Goal: Transaction & Acquisition: Purchase product/service

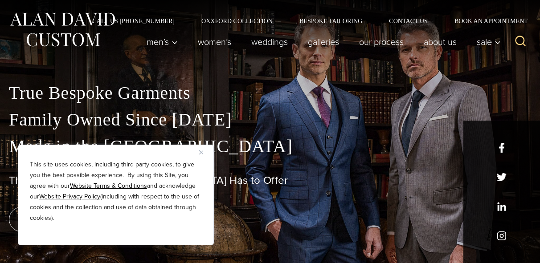
click at [201, 151] on img "Close" at bounding box center [201, 153] width 4 height 4
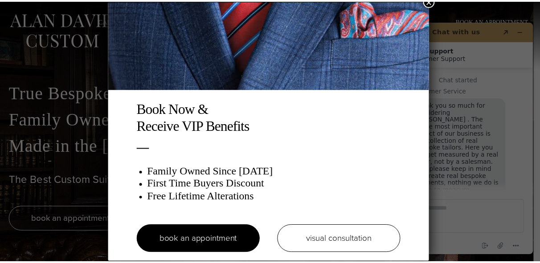
scroll to position [0, 0]
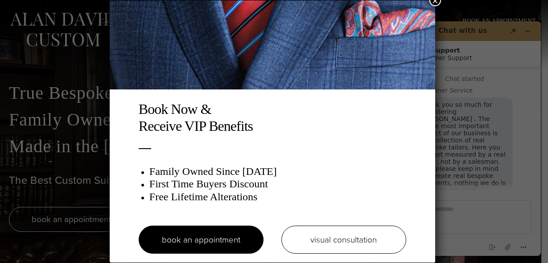
click at [436, 1] on button "×" at bounding box center [435, 1] width 12 height 12
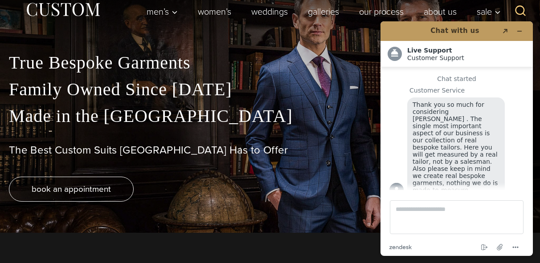
scroll to position [33, 0]
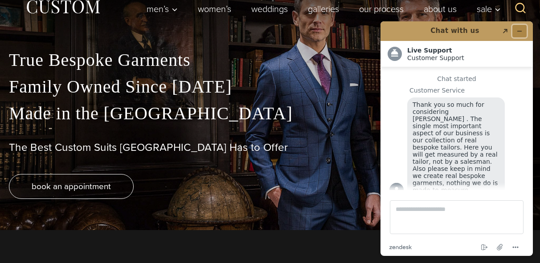
click at [519, 29] on icon "Minimize widget" at bounding box center [519, 31] width 6 height 6
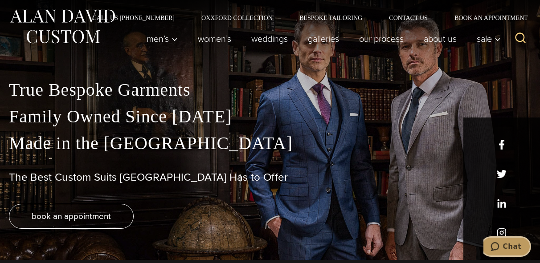
scroll to position [0, 0]
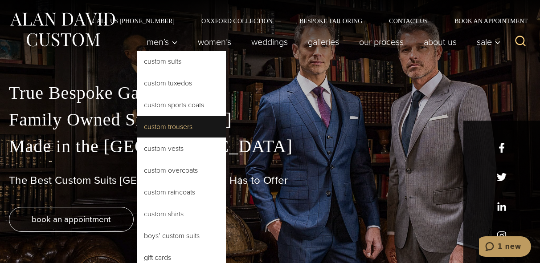
click at [151, 128] on link "Custom Trousers" at bounding box center [181, 126] width 89 height 21
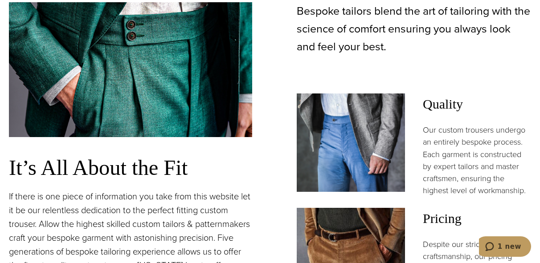
scroll to position [438, 0]
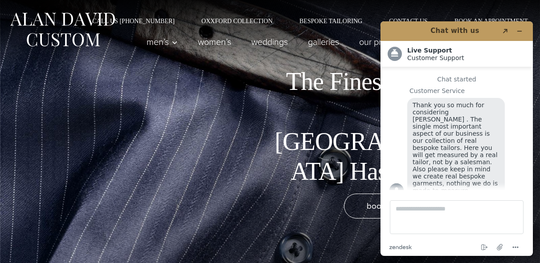
scroll to position [0, 0]
click at [519, 32] on icon "Minimize widget" at bounding box center [519, 31] width 6 height 6
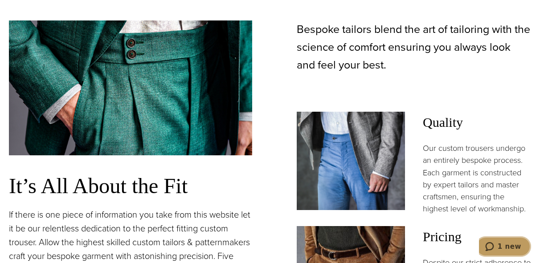
scroll to position [504, 0]
